Goal: Information Seeking & Learning: Compare options

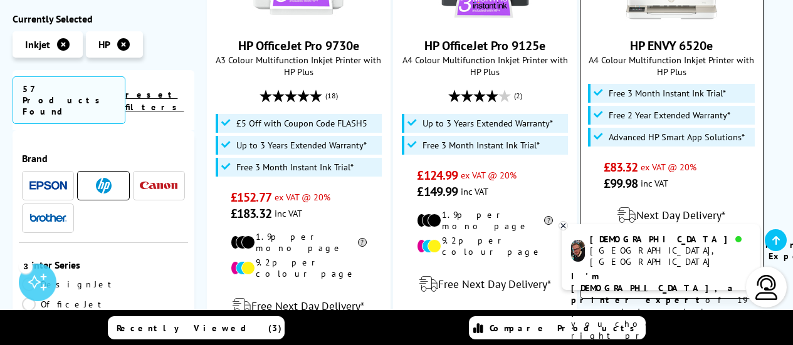
scroll to position [376, 0]
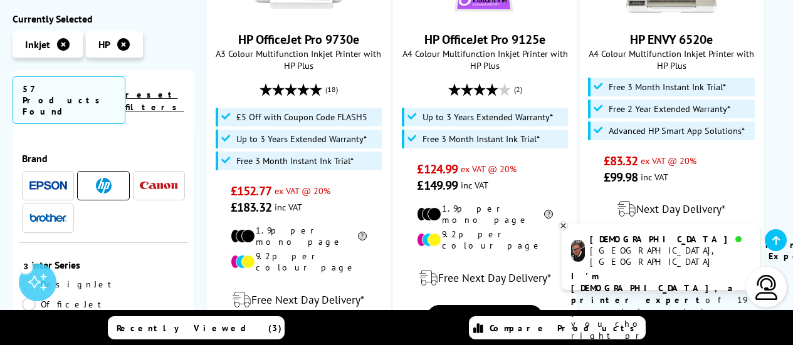
click at [563, 226] on icon at bounding box center [563, 226] width 4 height 4
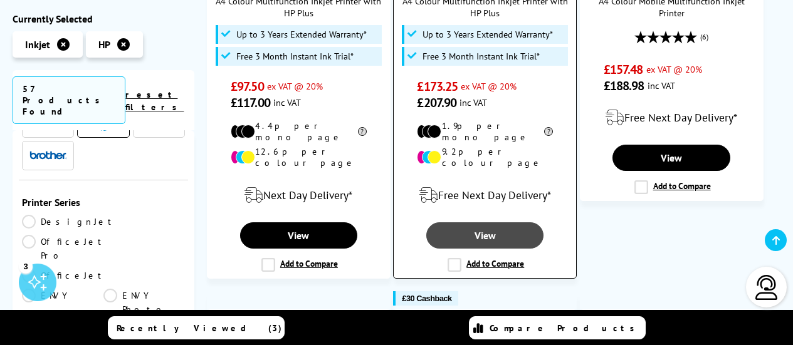
scroll to position [1003, 0]
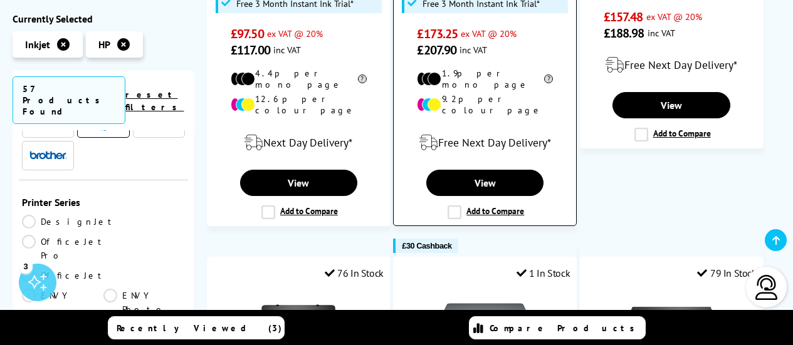
click at [457, 206] on label "Add to Compare" at bounding box center [485, 213] width 76 height 14
click at [0, 0] on input "Add to Compare" at bounding box center [0, 0] width 0 height 0
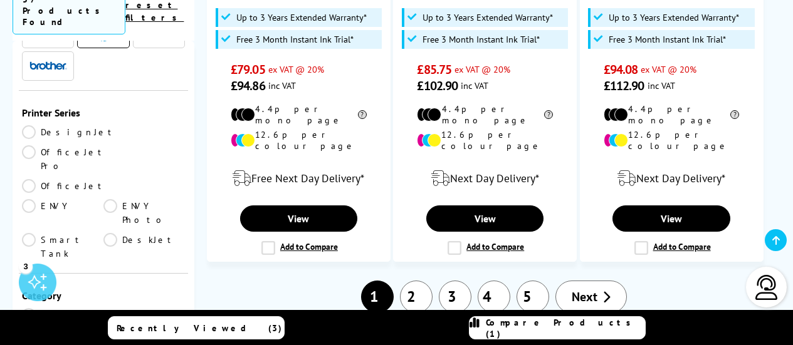
scroll to position [1943, 0]
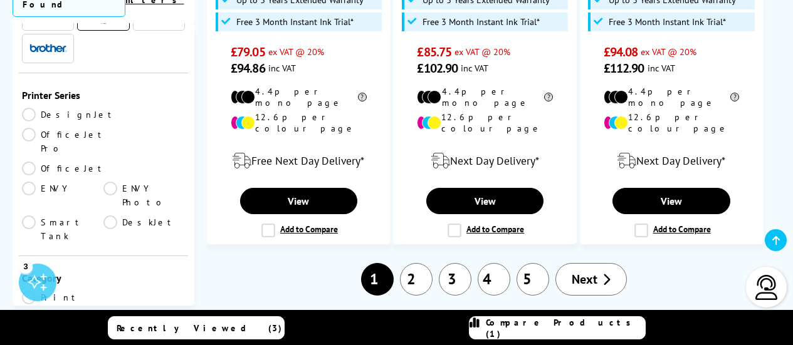
click at [590, 271] on span "Next" at bounding box center [584, 279] width 26 height 16
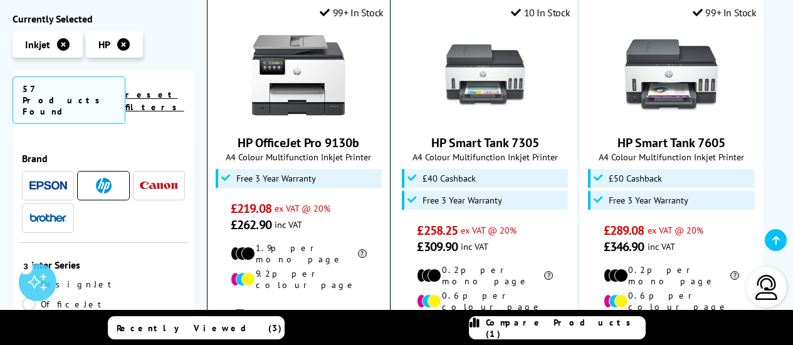
scroll to position [1253, 0]
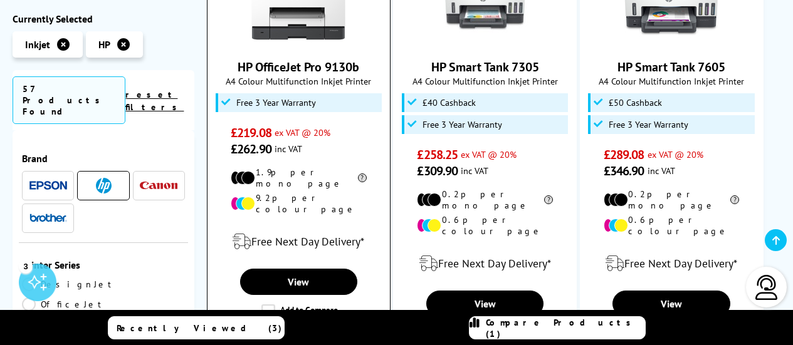
click at [266, 305] on label "Add to Compare" at bounding box center [299, 312] width 76 height 14
click at [0, 0] on input "Add to Compare" at bounding box center [0, 0] width 0 height 0
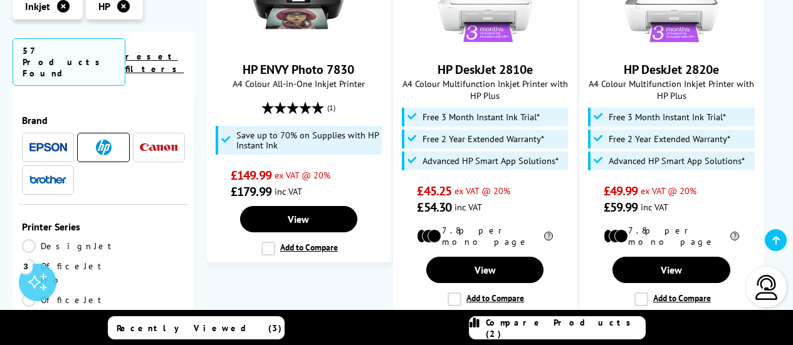
scroll to position [1818, 0]
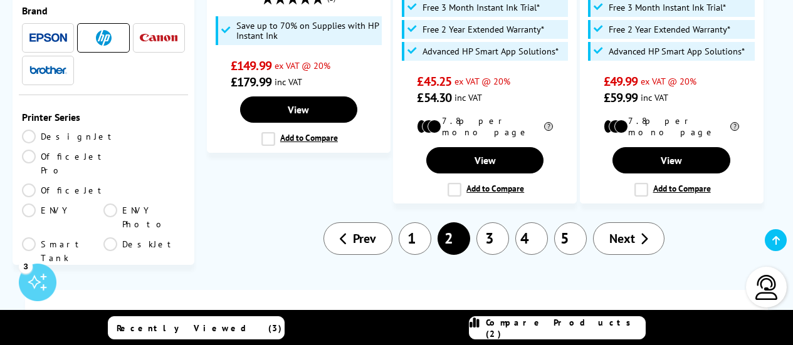
click at [636, 222] on link "Next" at bounding box center [628, 238] width 71 height 33
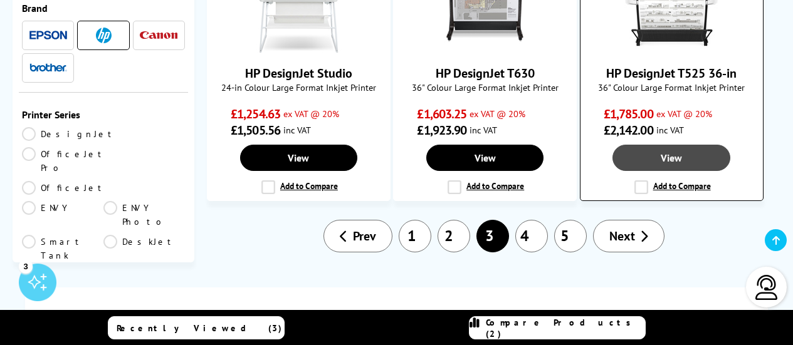
scroll to position [1629, 0]
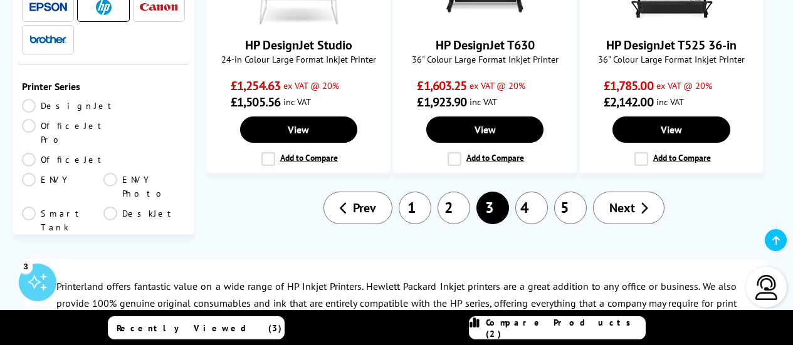
click at [613, 200] on span "Next" at bounding box center [622, 208] width 26 height 16
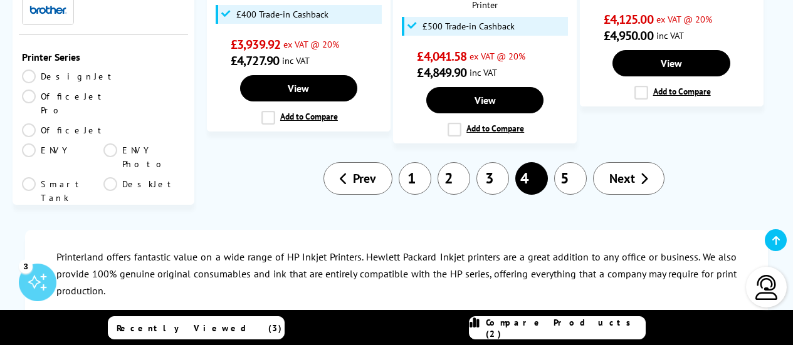
scroll to position [1567, 0]
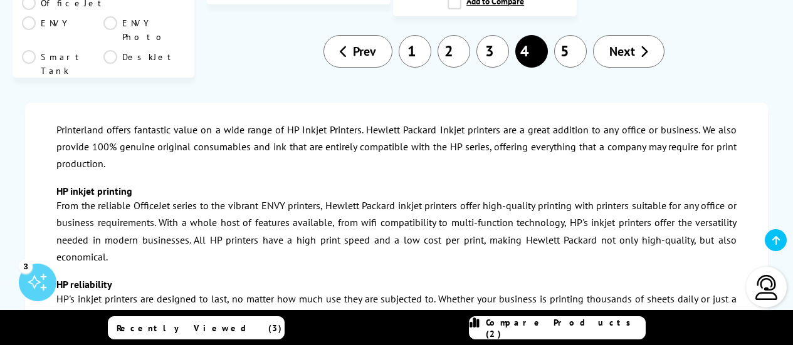
click at [625, 46] on span "Next" at bounding box center [622, 51] width 26 height 16
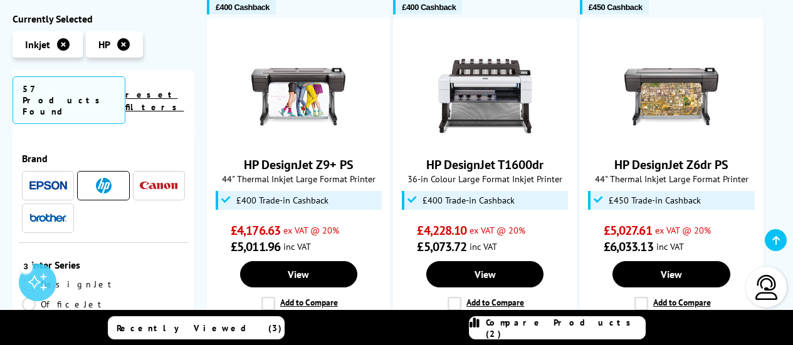
click at [555, 328] on span "Compare Products (2)" at bounding box center [565, 328] width 159 height 23
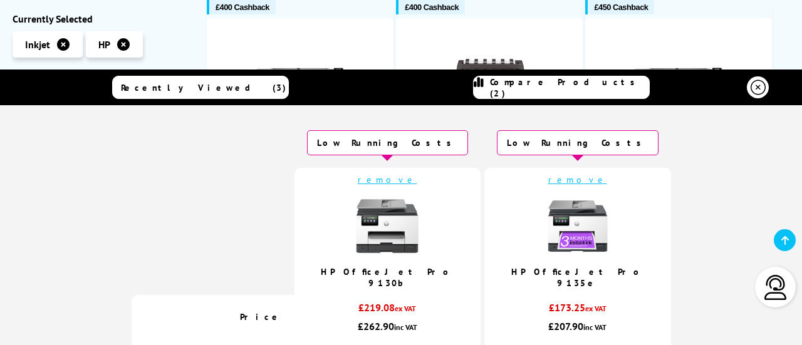
click at [404, 180] on link "remove" at bounding box center [387, 179] width 59 height 11
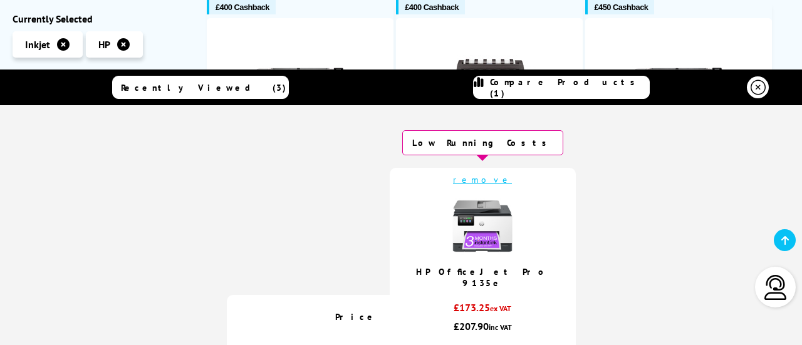
click at [470, 221] on img at bounding box center [482, 226] width 63 height 63
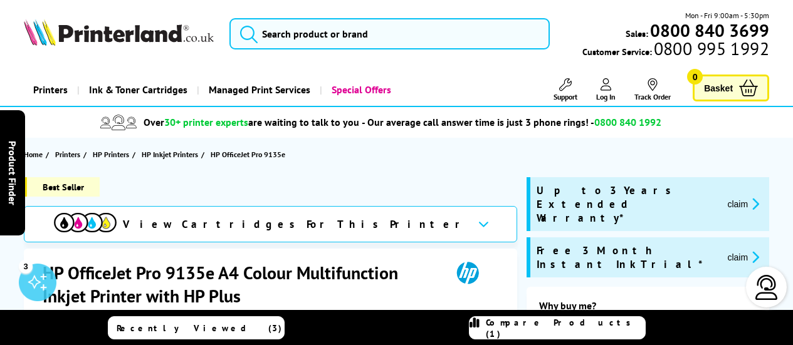
click at [478, 221] on icon at bounding box center [483, 224] width 11 height 7
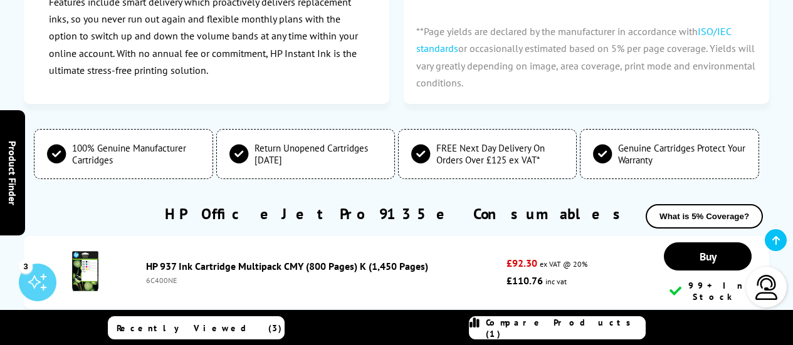
scroll to position [3557, 0]
